Goal: Task Accomplishment & Management: Use online tool/utility

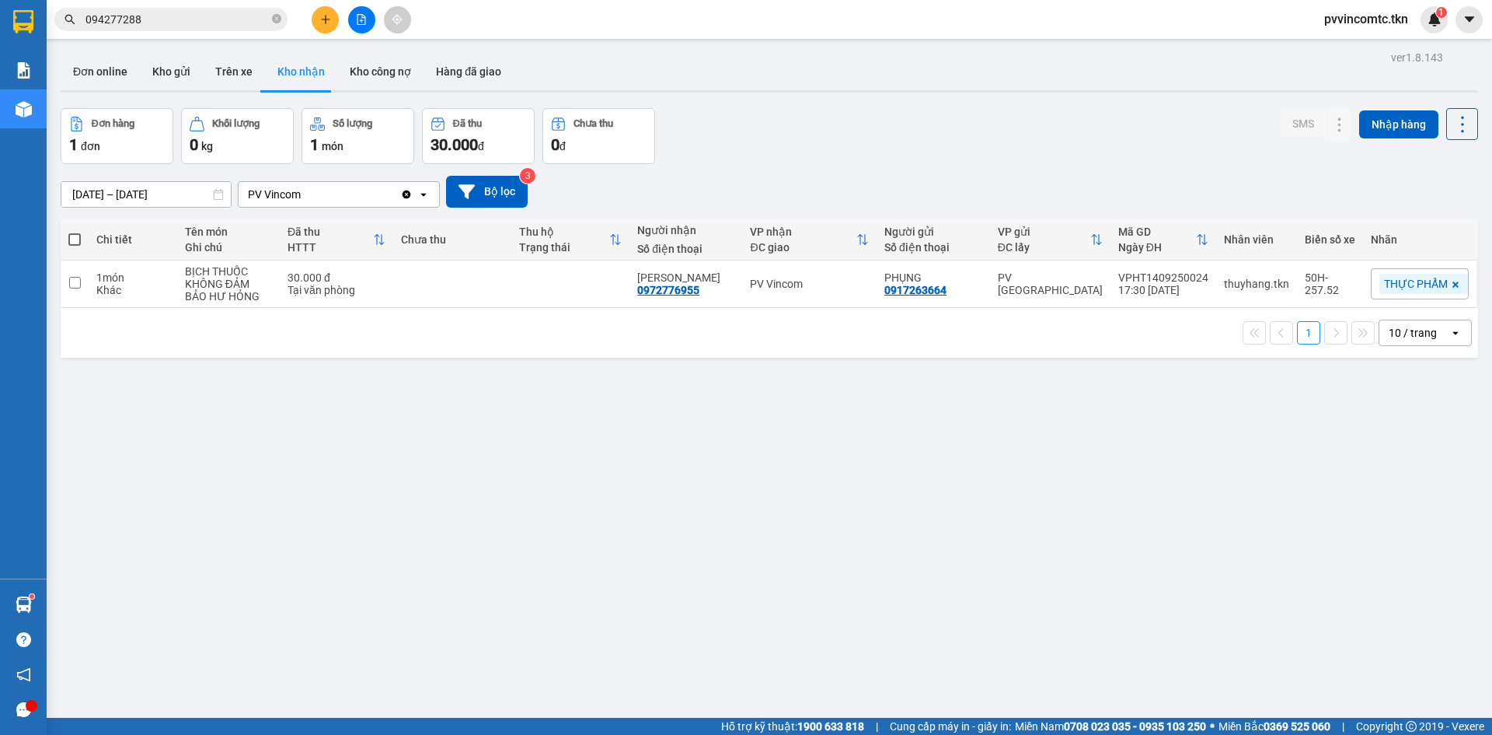
scroll to position [72, 0]
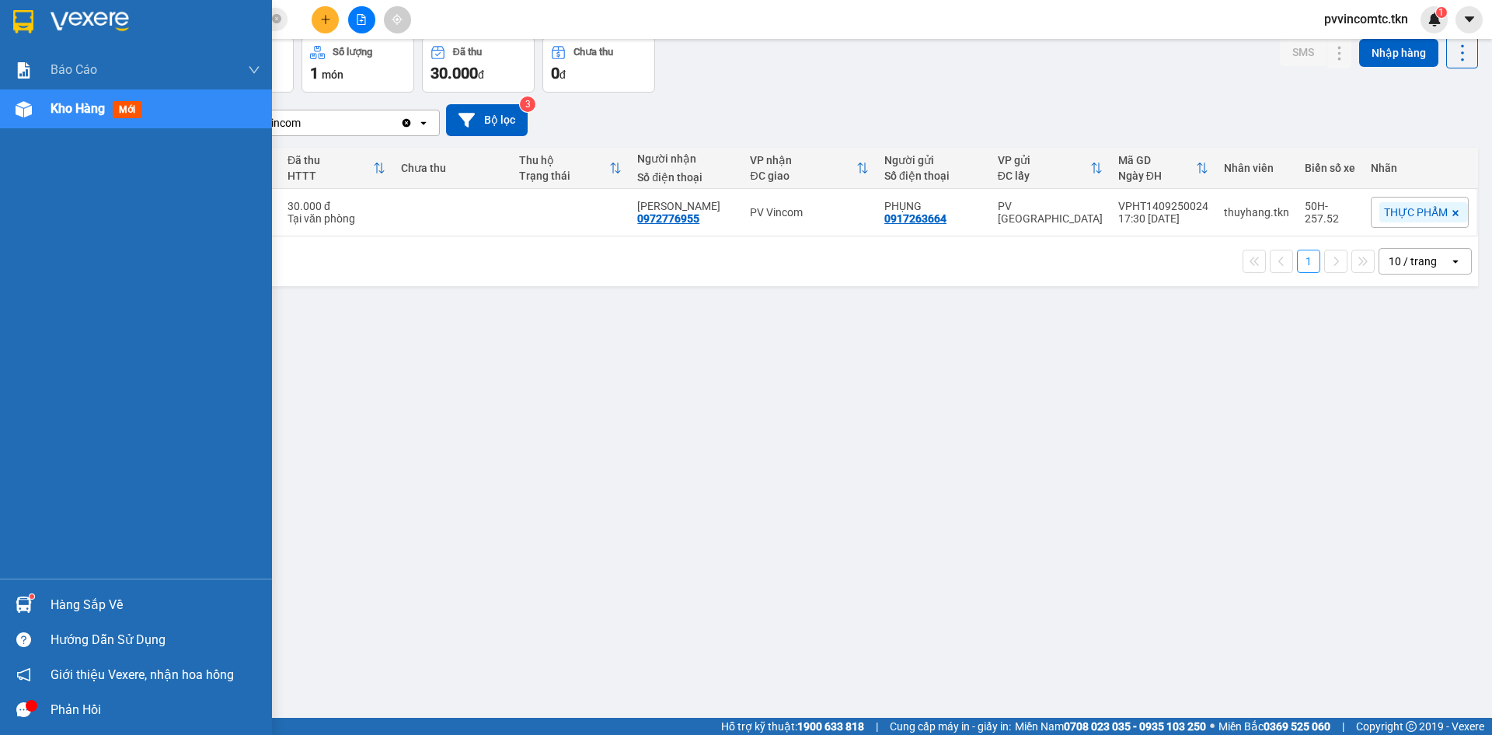
click at [86, 609] on div "Hàng sắp về" at bounding box center [156, 604] width 210 height 23
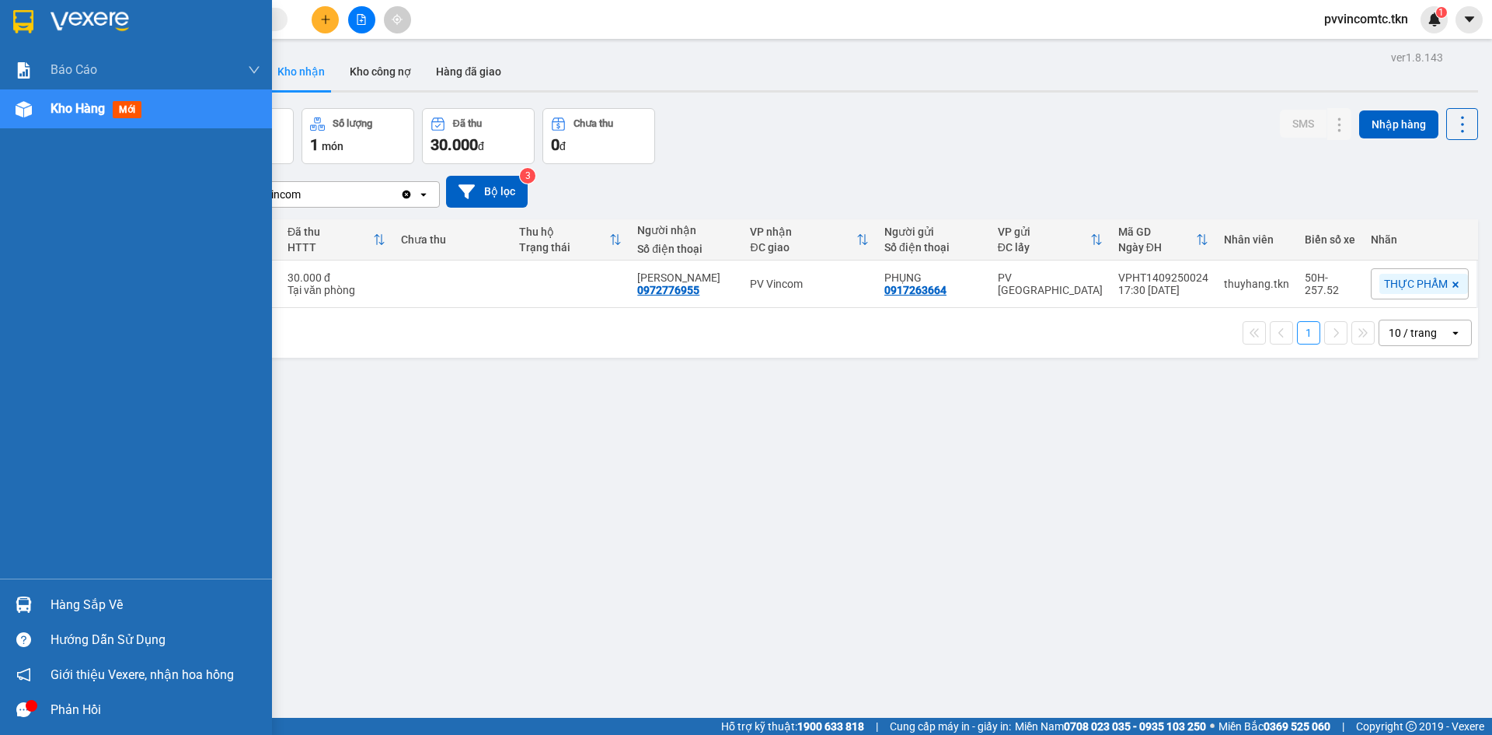
click at [79, 601] on div "Hàng sắp về" at bounding box center [156, 604] width 210 height 23
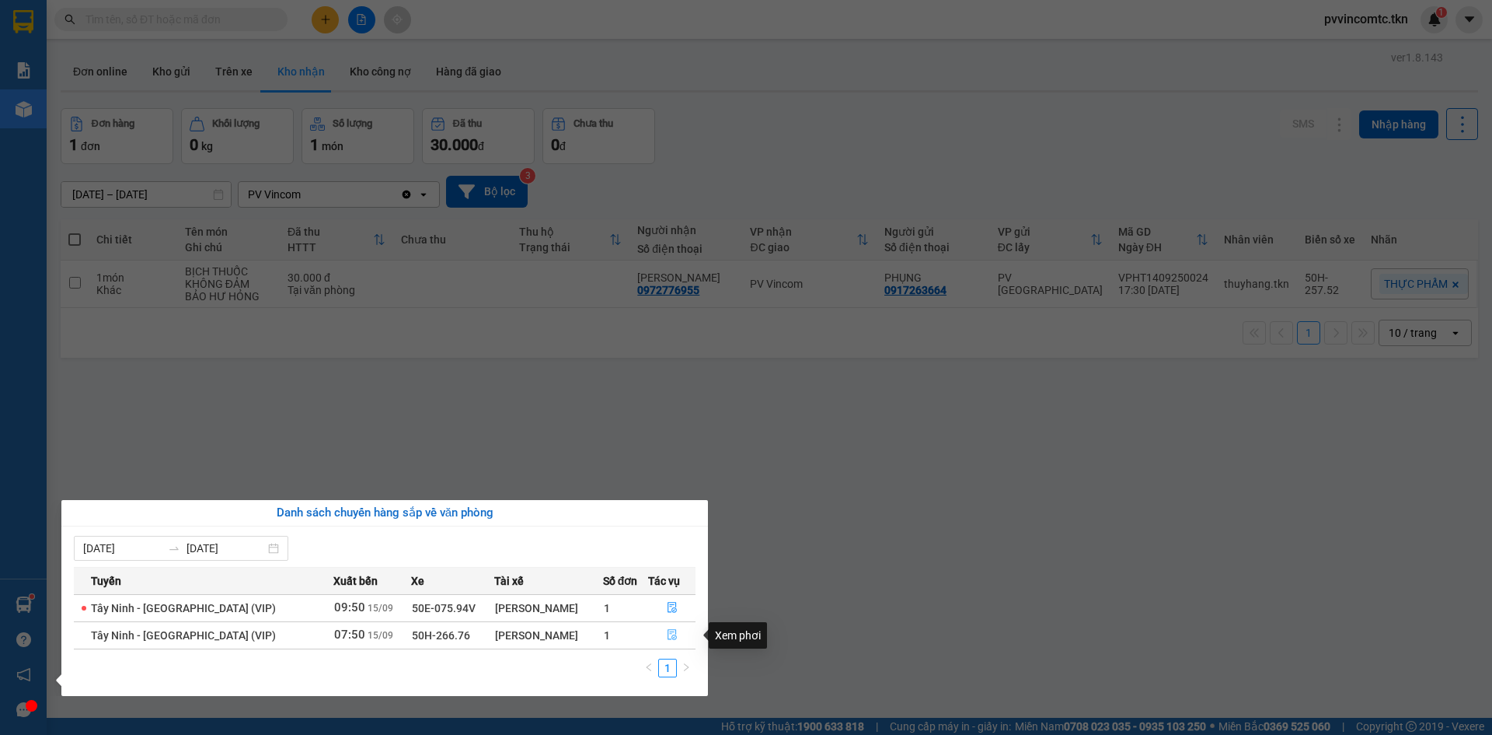
click at [671, 633] on icon "file-done" at bounding box center [672, 634] width 11 height 11
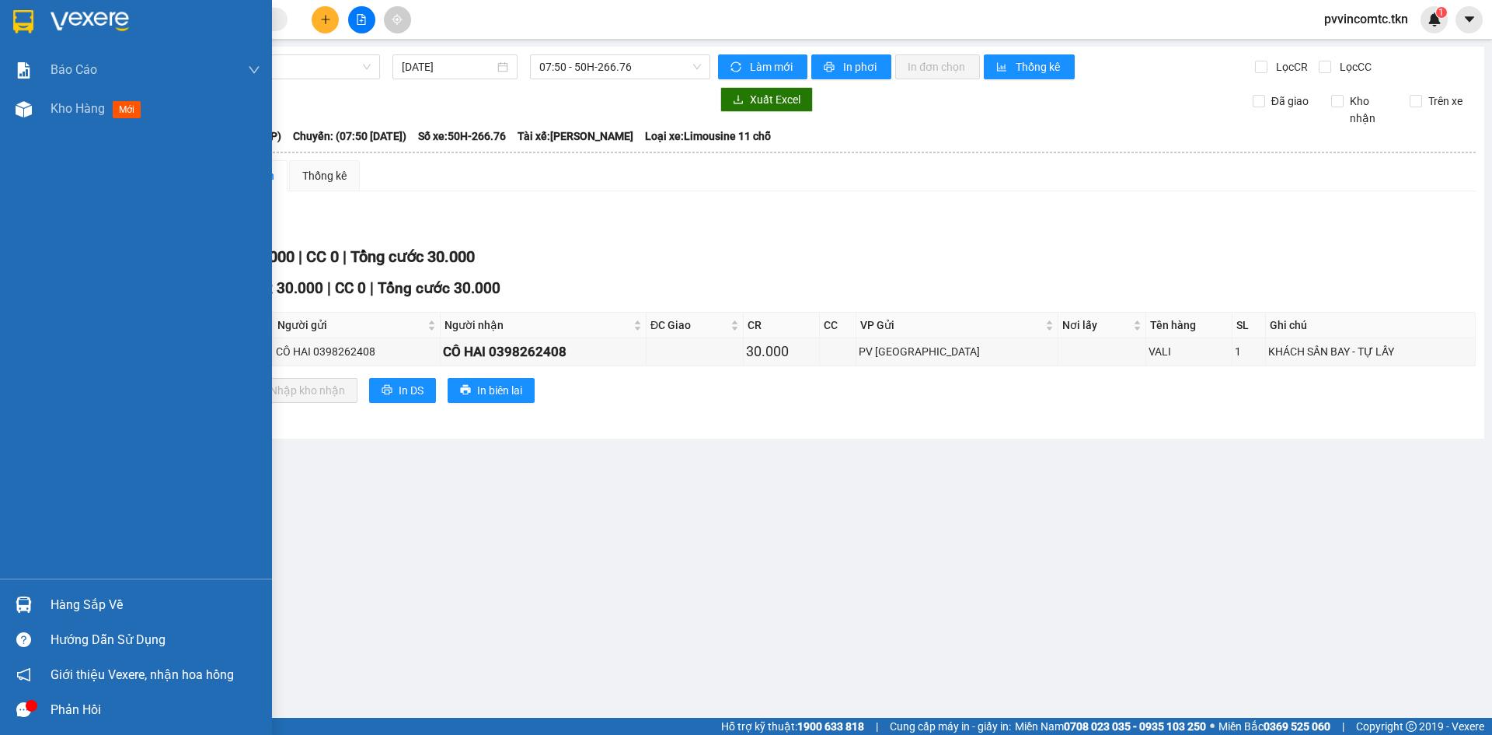
click at [102, 605] on div "Hàng sắp về" at bounding box center [156, 604] width 210 height 23
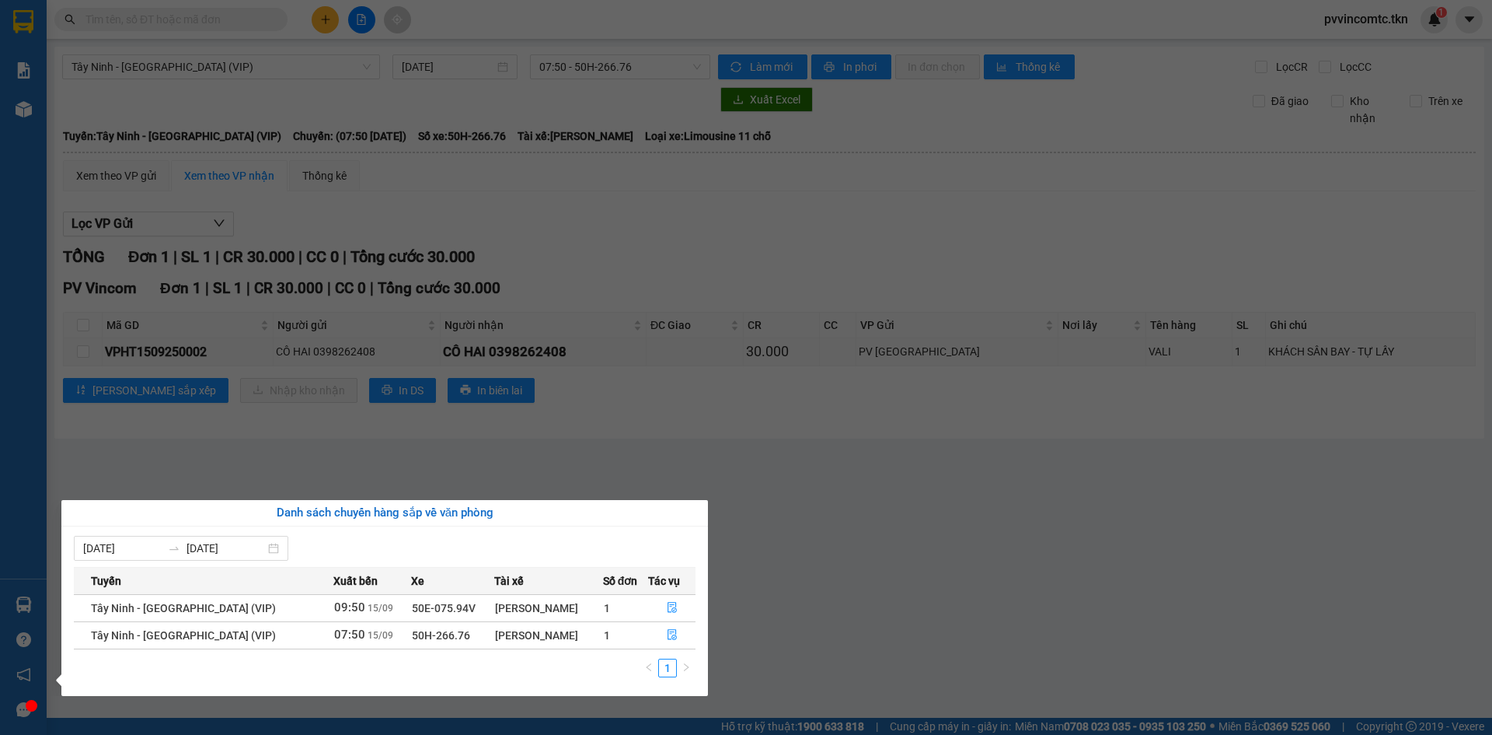
click at [1009, 589] on section "Kết quả tìm kiếm ( 0 ) Bộ lọc No Data pvvincomtc.tkn 1 Báo cáo Mẫu 1: Báo cáo d…" at bounding box center [746, 367] width 1492 height 735
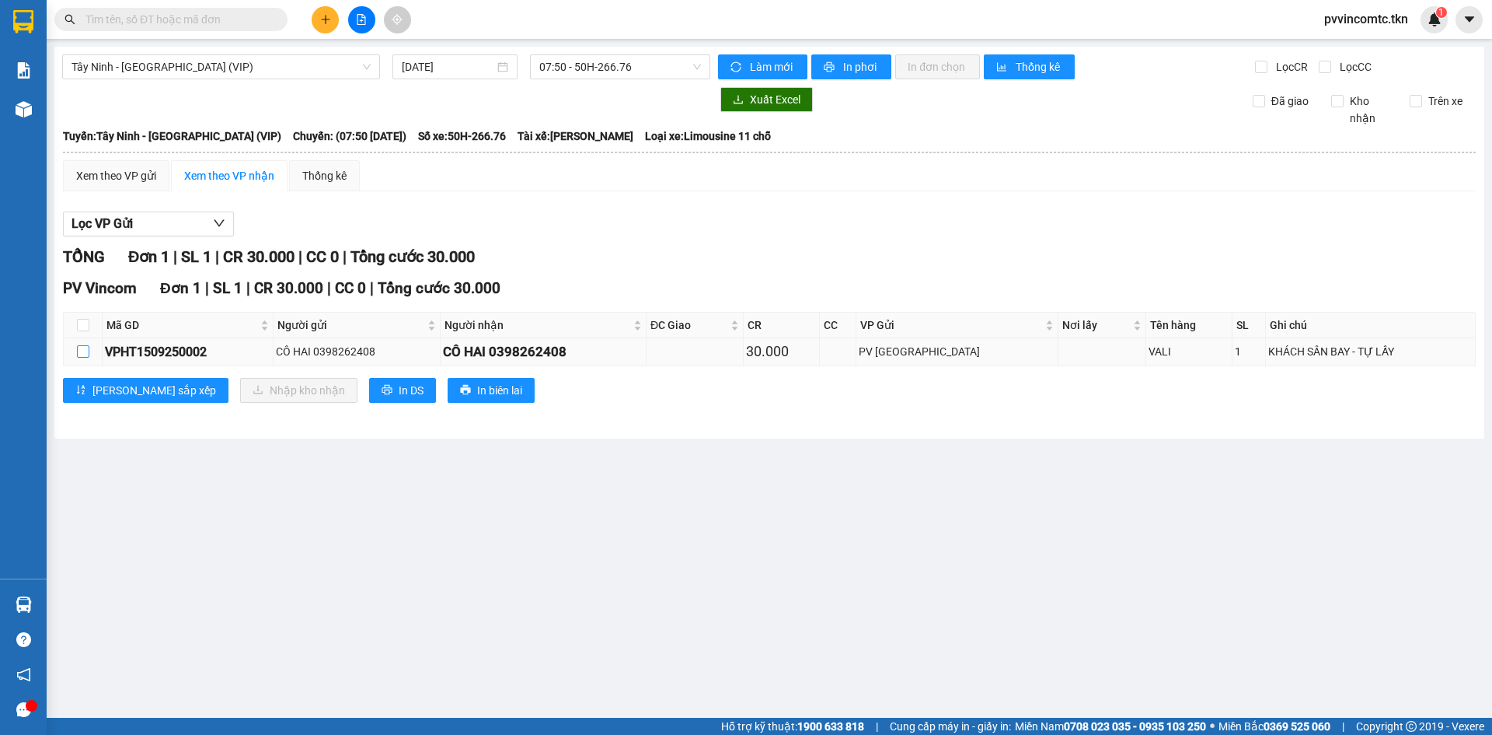
click at [88, 347] on input "checkbox" at bounding box center [83, 351] width 12 height 12
checkbox input "true"
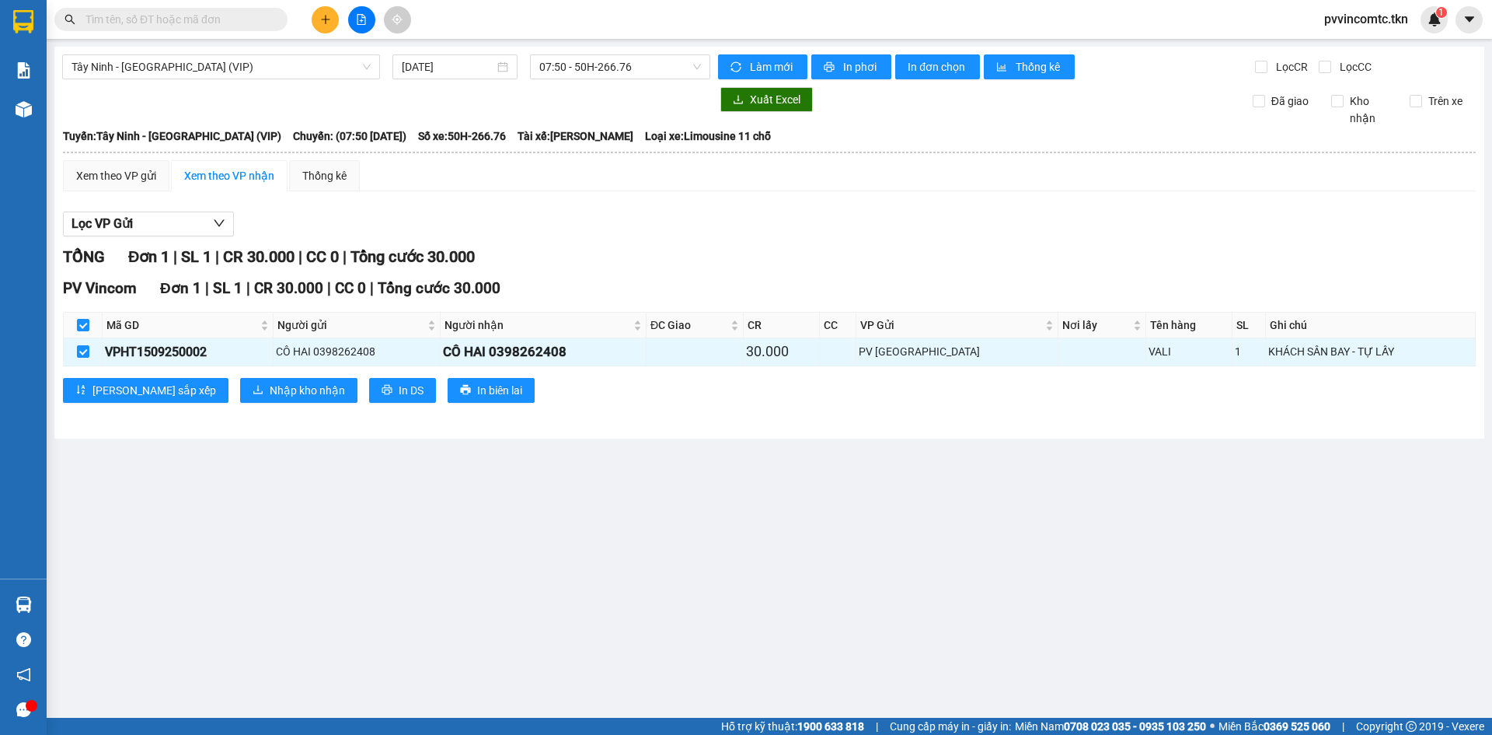
click at [587, 413] on div "PV Vincom Đơn 1 | SL 1 | CR 30.000 | CC 0 | Tổng cước 30.000 Mã GD Người gửi Ng…" at bounding box center [769, 345] width 1413 height 137
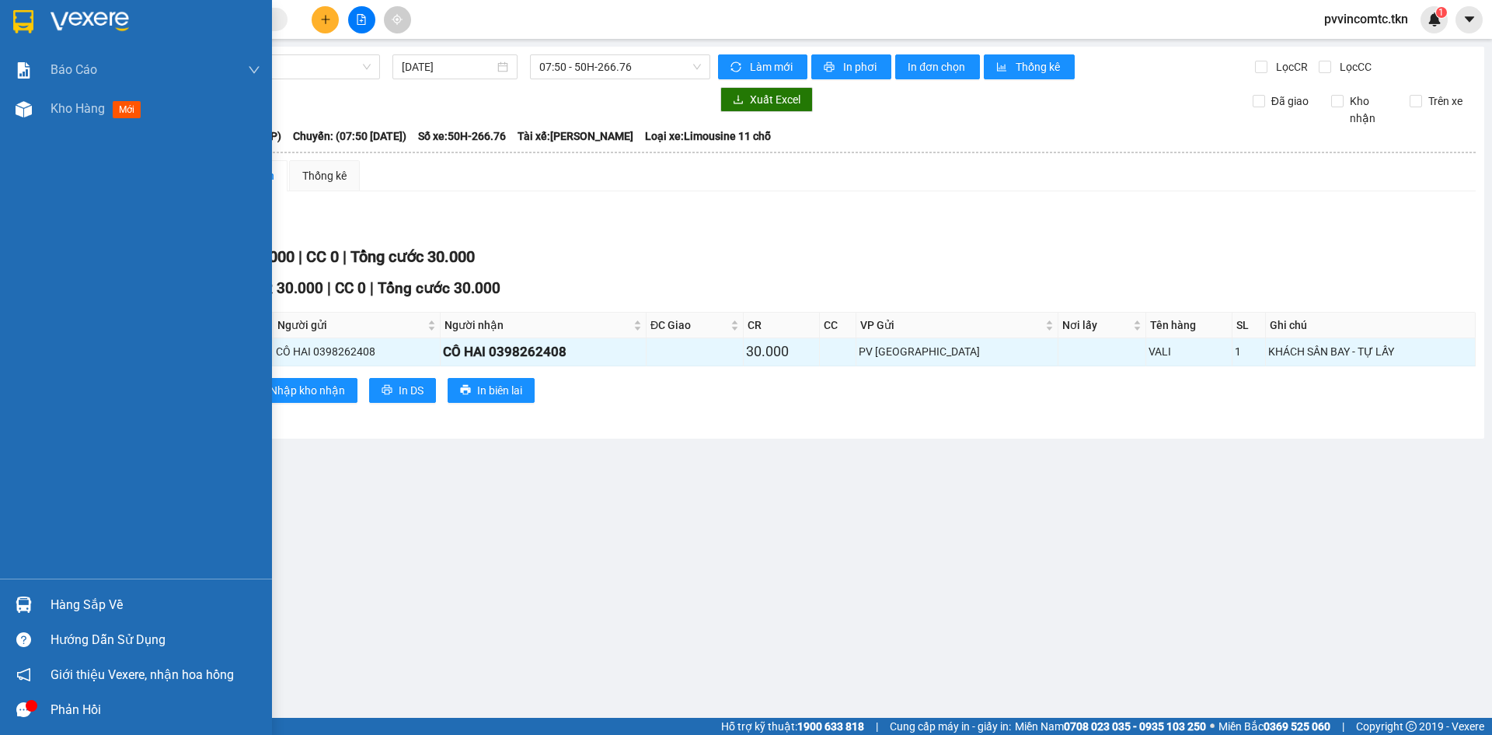
click at [76, 605] on div "Hàng sắp về" at bounding box center [156, 604] width 210 height 23
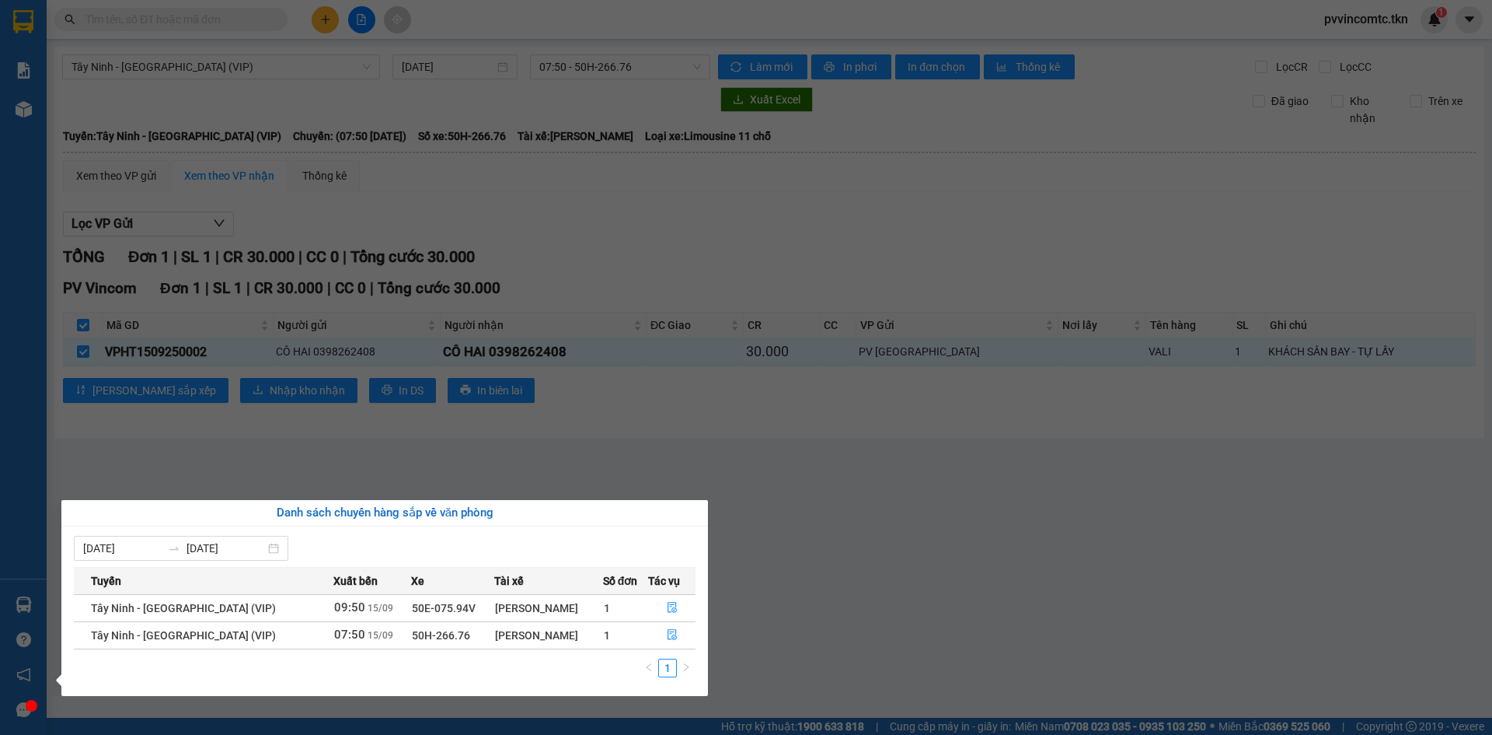
click at [1017, 612] on section "Kết quả tìm kiếm ( 0 ) Bộ lọc No Data pvvincomtc.tkn 1 Báo cáo Mẫu 1: Báo cáo d…" at bounding box center [746, 367] width 1492 height 735
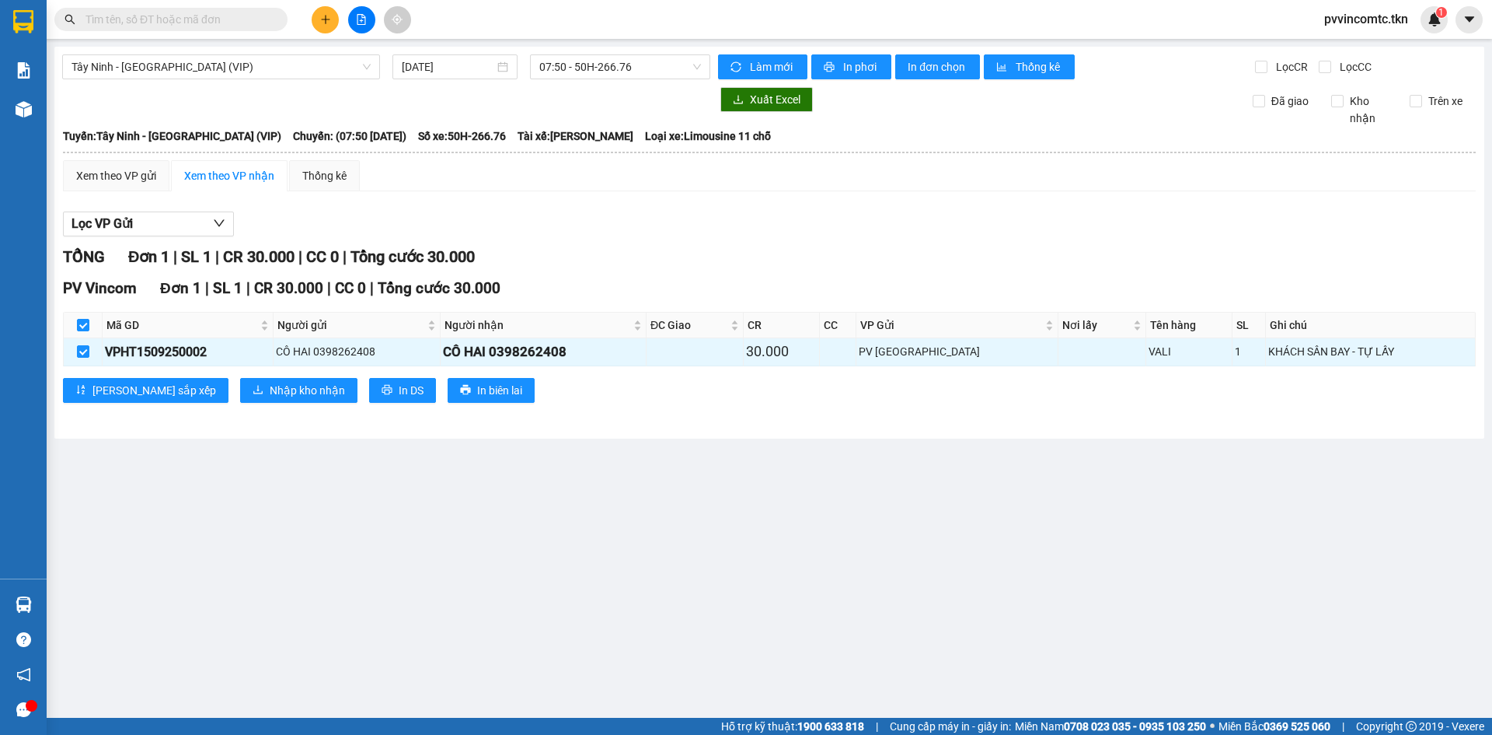
click at [352, 547] on main "Tây Ninh - [GEOGRAPHIC_DATA] (VIP) [DATE] 07:50 - 50H-266.76 Làm mới In phơi In…" at bounding box center [746, 358] width 1492 height 717
click at [270, 396] on span "Nhập kho nhận" at bounding box center [307, 390] width 75 height 17
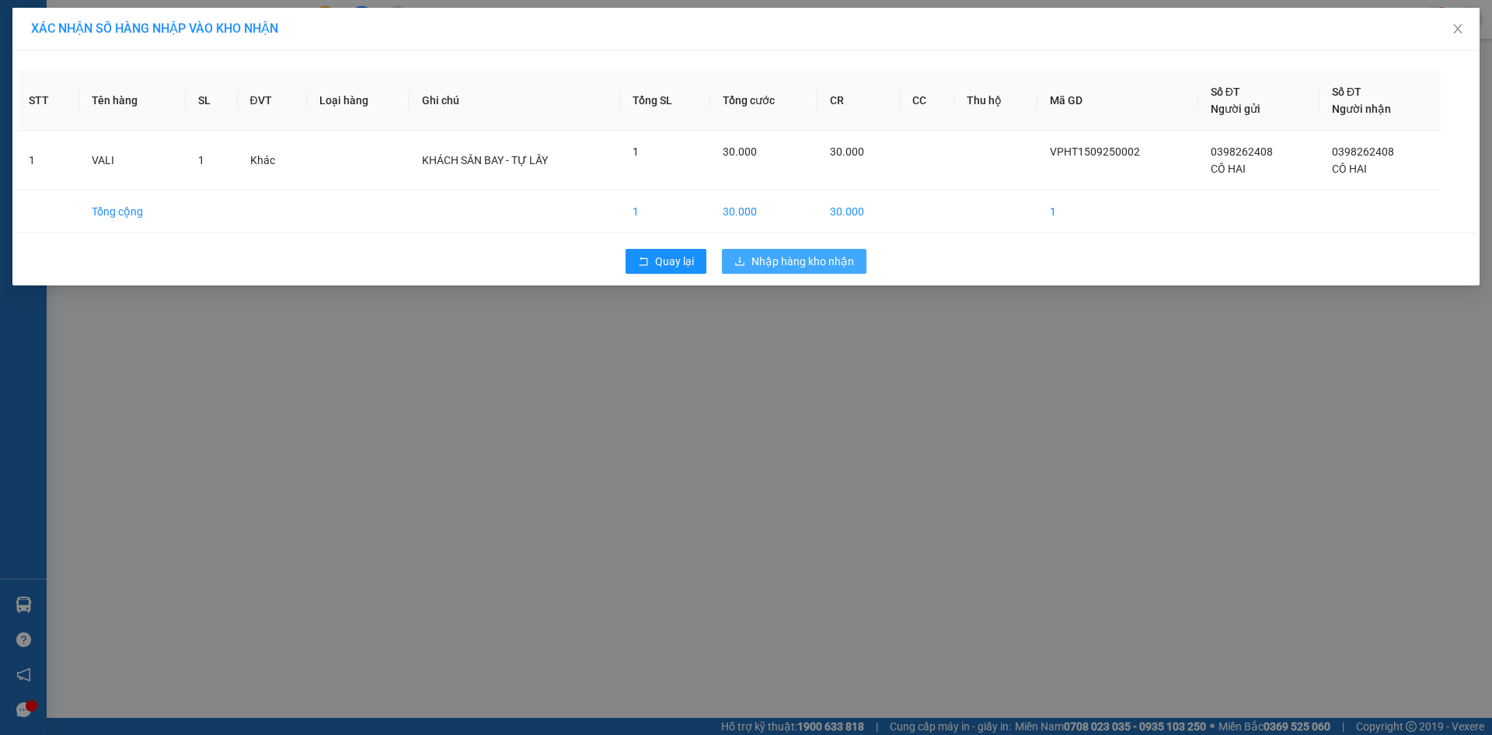
click at [779, 259] on span "Nhập hàng kho nhận" at bounding box center [803, 261] width 103 height 17
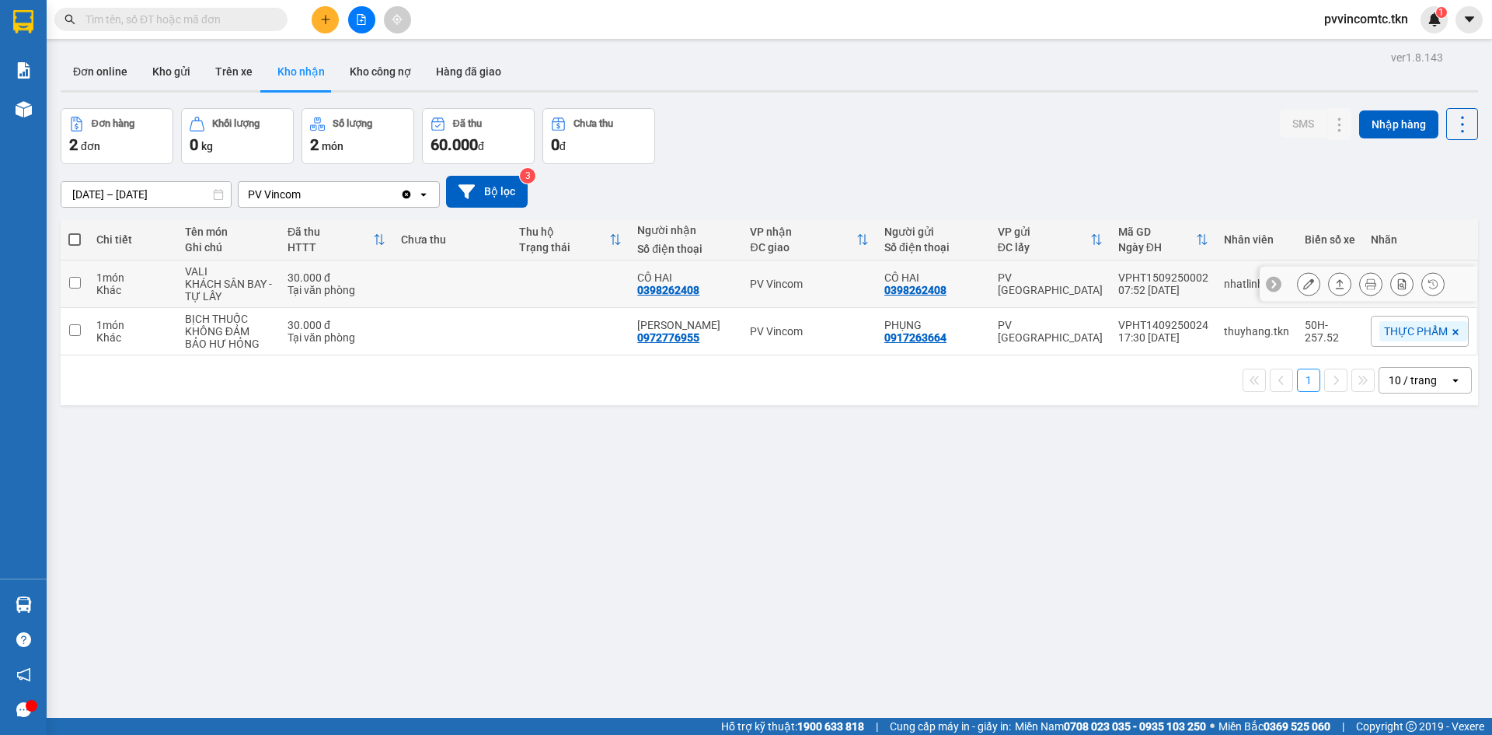
click at [75, 284] on input "checkbox" at bounding box center [75, 283] width 12 height 12
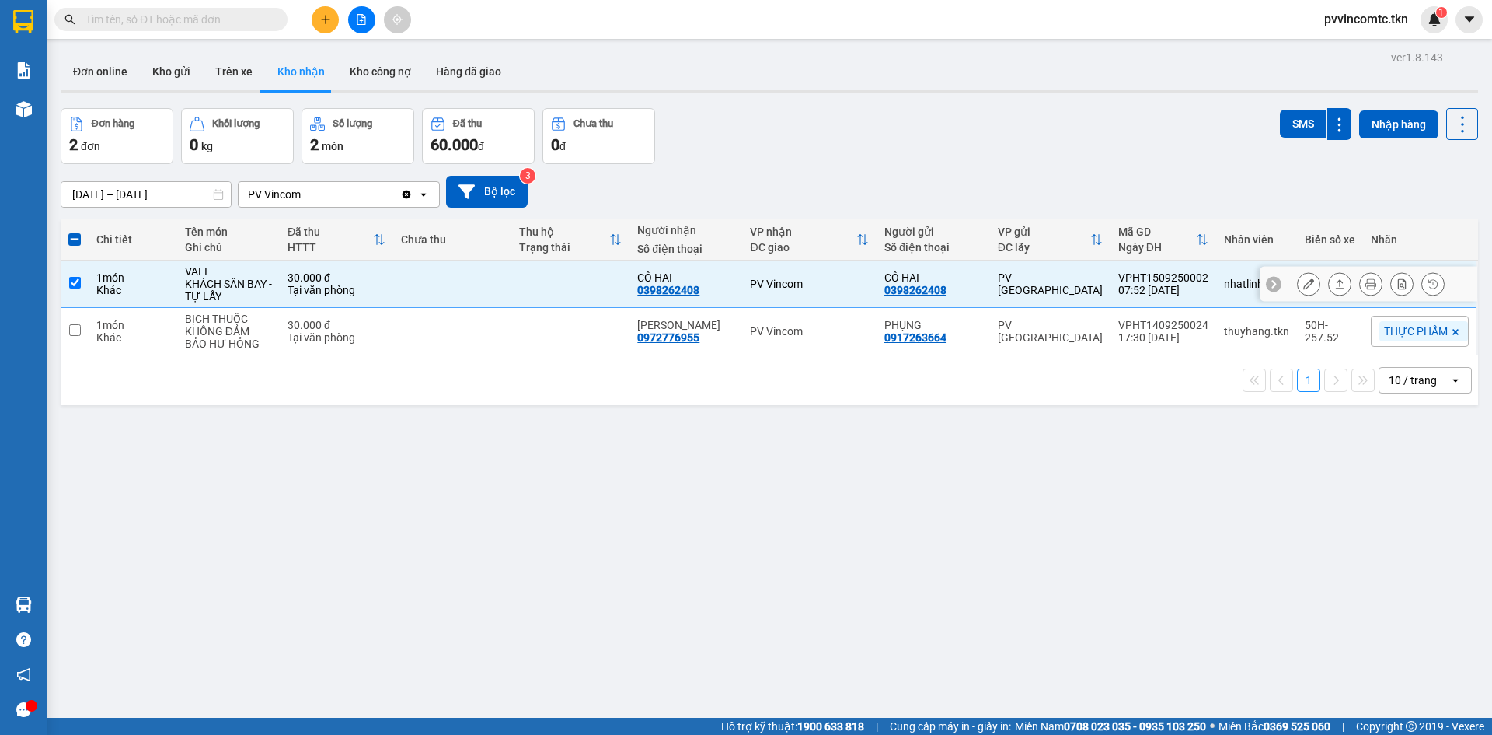
click at [1335, 285] on icon at bounding box center [1340, 283] width 11 height 11
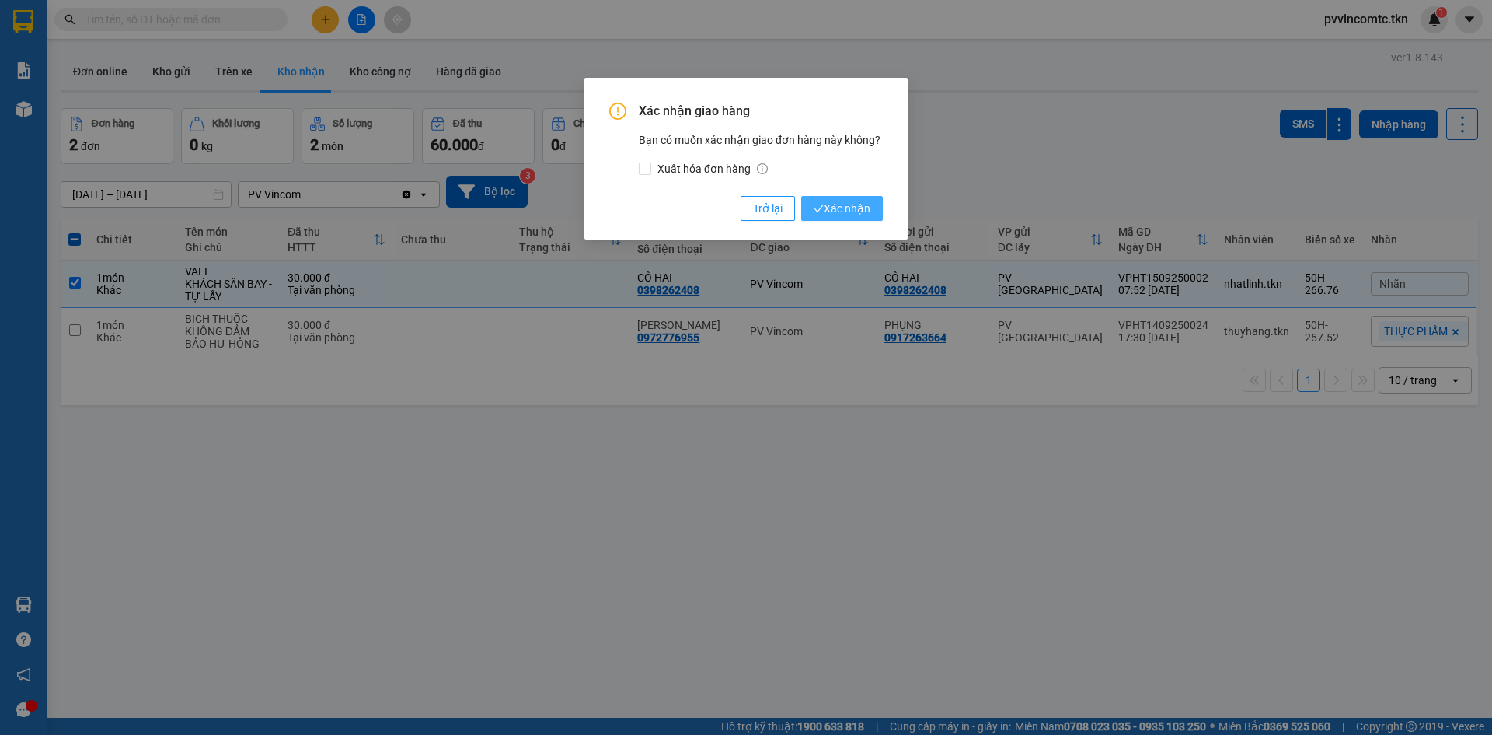
click at [853, 211] on span "Xác nhận" at bounding box center [842, 208] width 57 height 17
checkbox input "false"
